Goal: Information Seeking & Learning: Learn about a topic

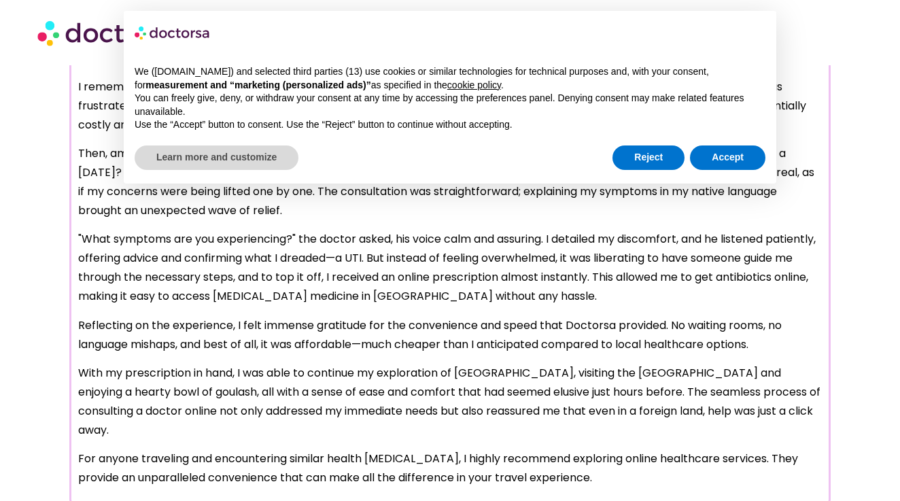
scroll to position [1346, 0]
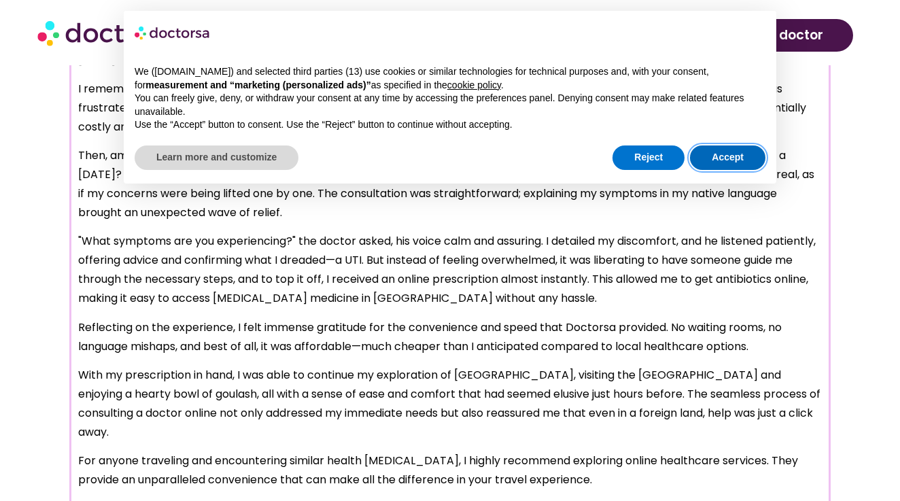
click at [728, 154] on button "Accept" at bounding box center [727, 157] width 75 height 24
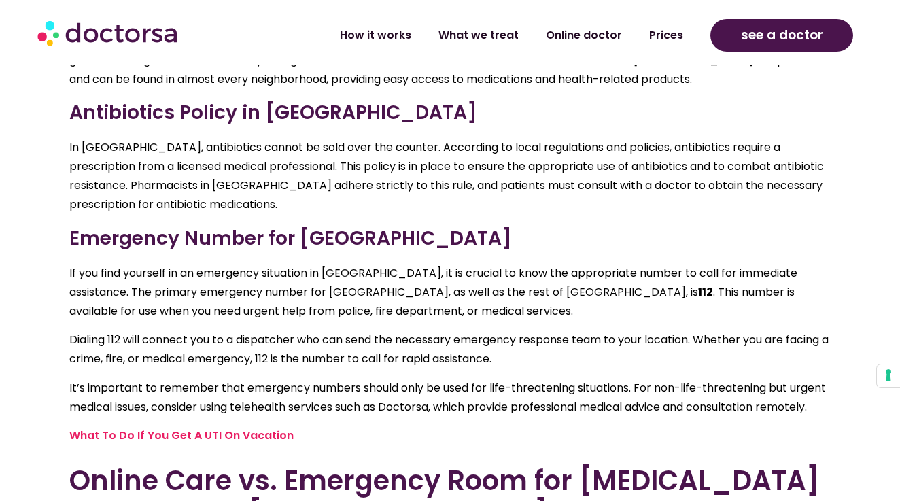
scroll to position [3520, 0]
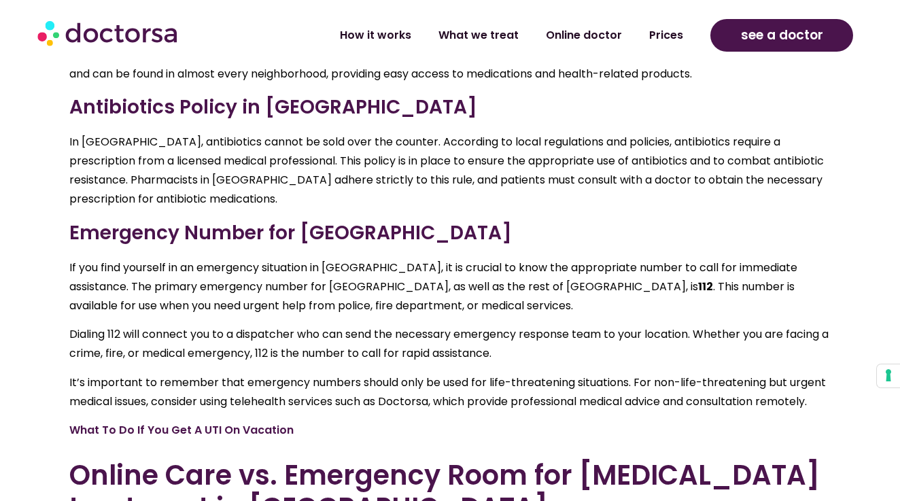
click at [279, 422] on link "What To Do If You Get A UTI On Vacation" at bounding box center [181, 430] width 224 height 16
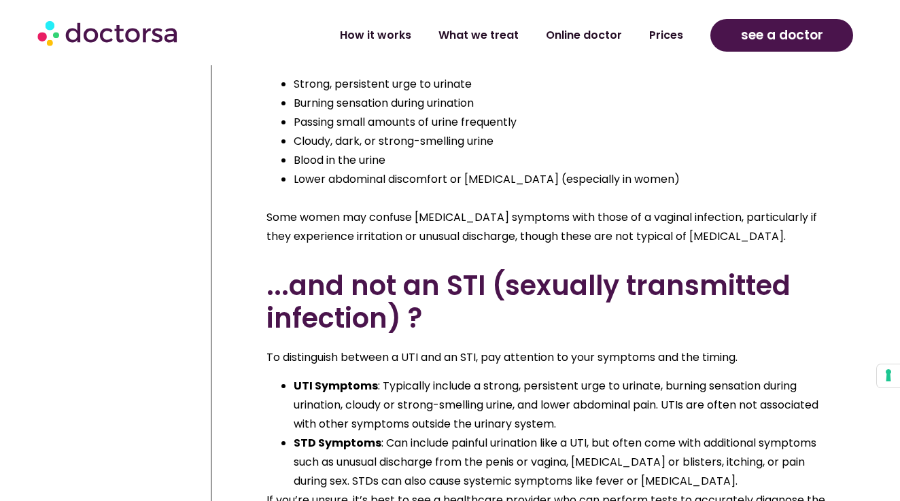
scroll to position [2072, 0]
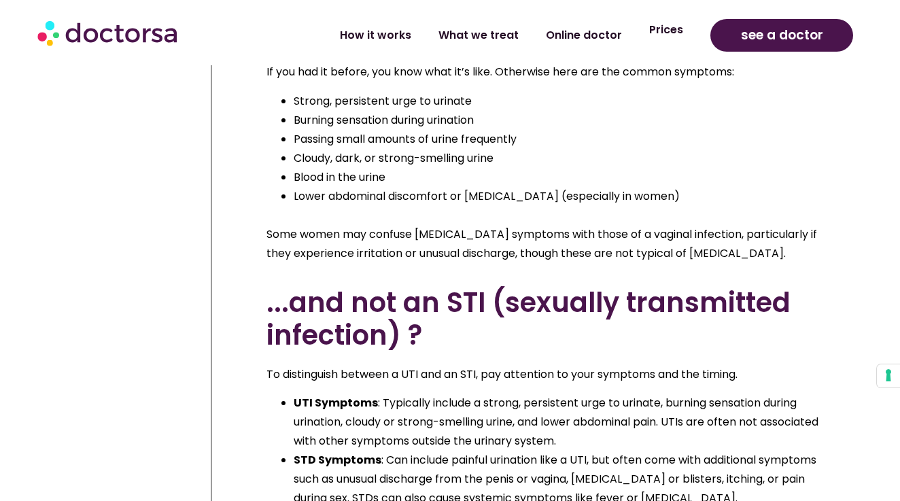
click at [676, 33] on link "Prices" at bounding box center [665, 29] width 61 height 31
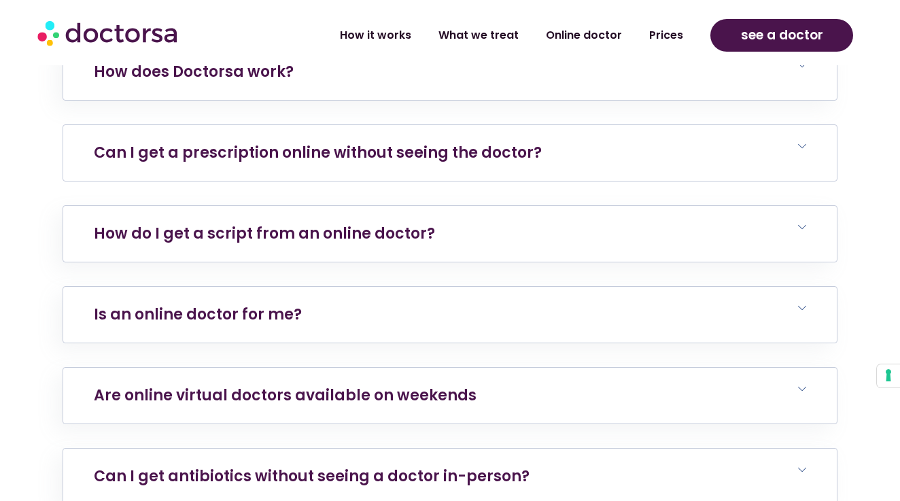
scroll to position [4849, 0]
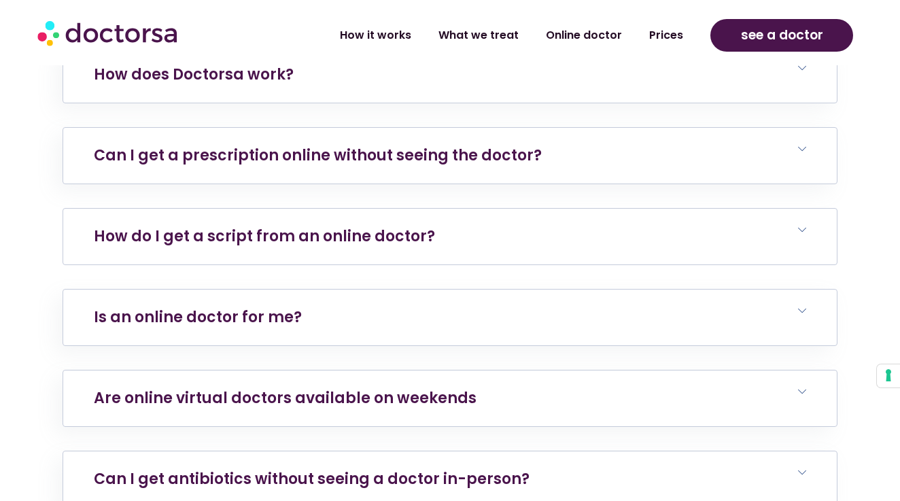
click at [434, 240] on h6 "How do I get a script from an online doctor?" at bounding box center [449, 237] width 773 height 56
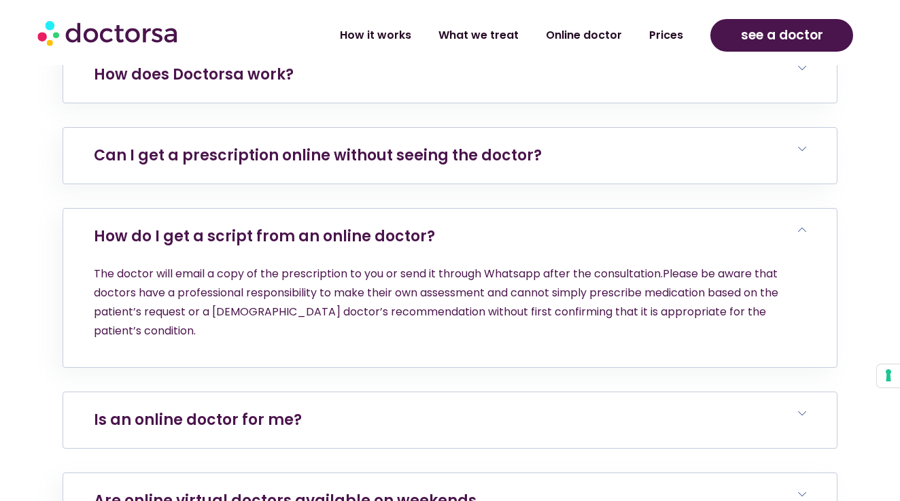
click at [296, 406] on h6 "Is an online doctor for me?" at bounding box center [449, 420] width 773 height 56
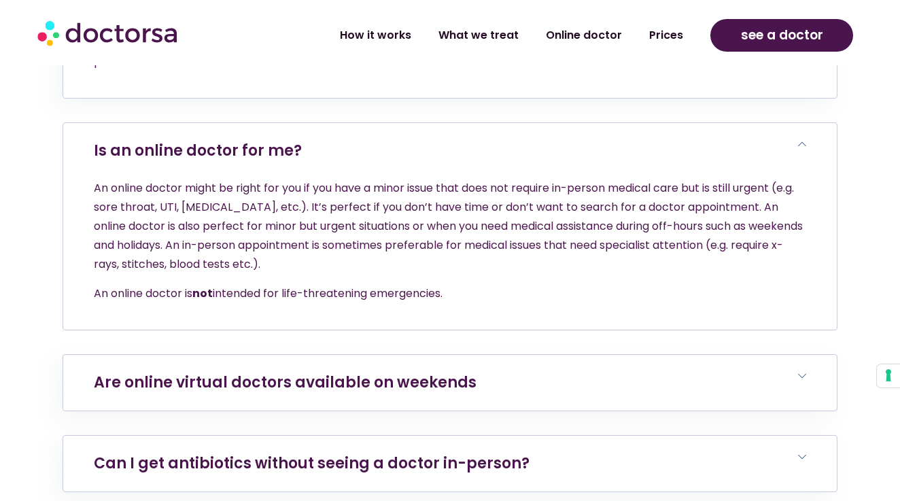
scroll to position [5119, 0]
click at [300, 371] on link "Are online virtual doctors available on weekends" at bounding box center [285, 381] width 383 height 21
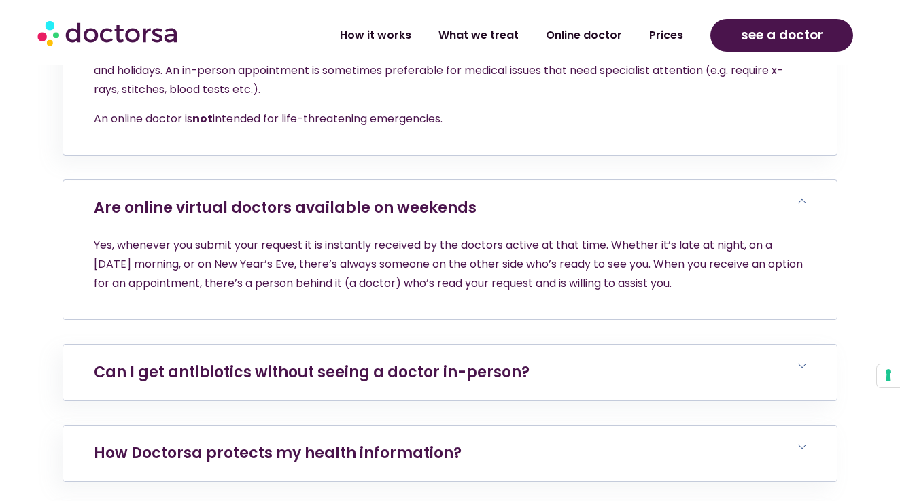
scroll to position [5294, 0]
click at [300, 368] on h6 "Can I get antibiotics without seeing a doctor in-person?" at bounding box center [449, 372] width 773 height 56
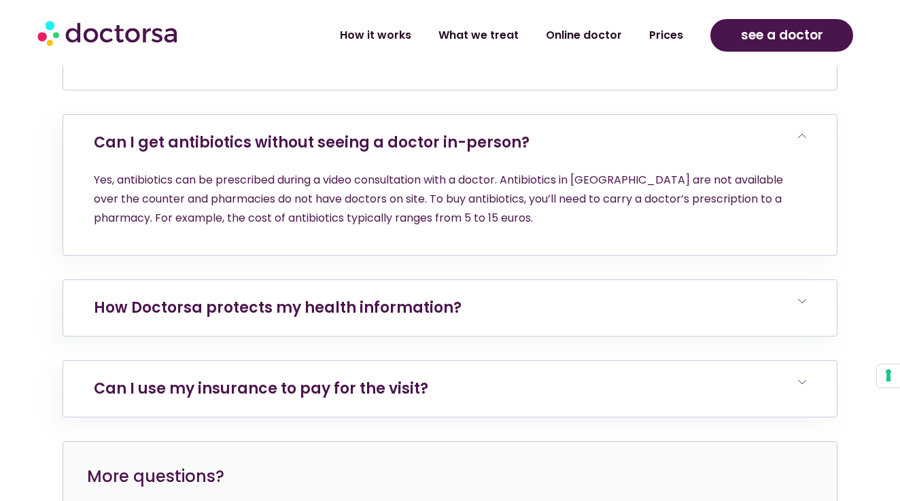
scroll to position [5524, 0]
click at [300, 377] on link "Can I use my insurance to pay for the visit?" at bounding box center [261, 387] width 334 height 21
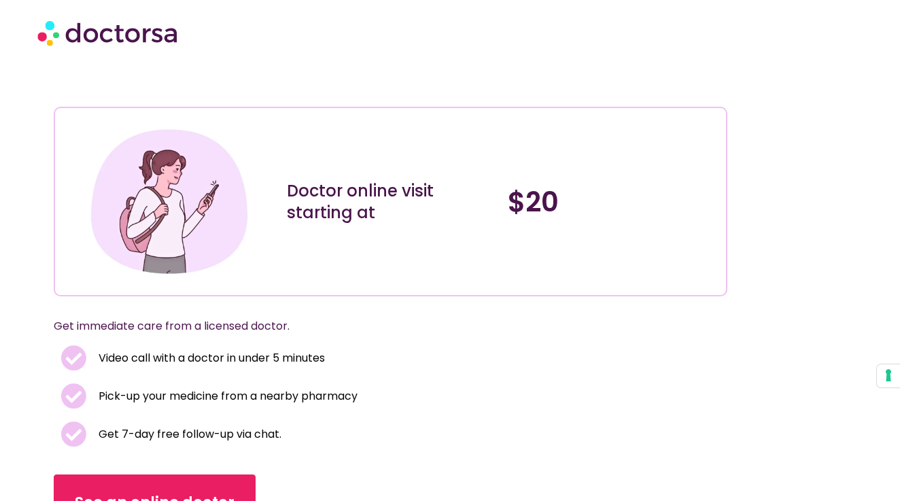
scroll to position [0, 0]
